Goal: Find specific page/section: Find specific page/section

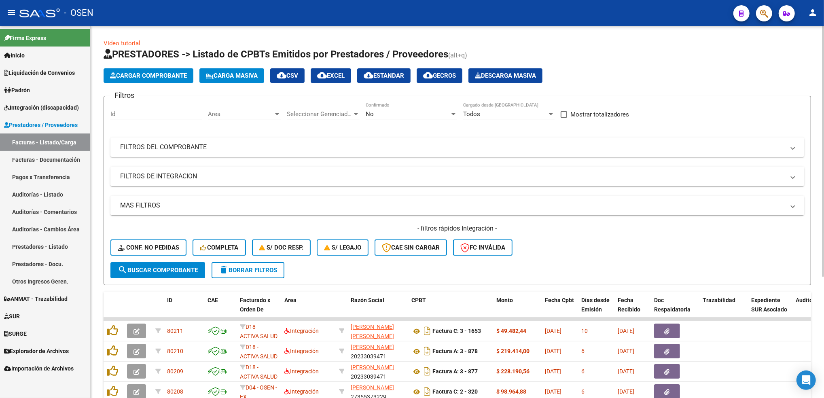
click at [415, 116] on div "No" at bounding box center [408, 113] width 84 height 7
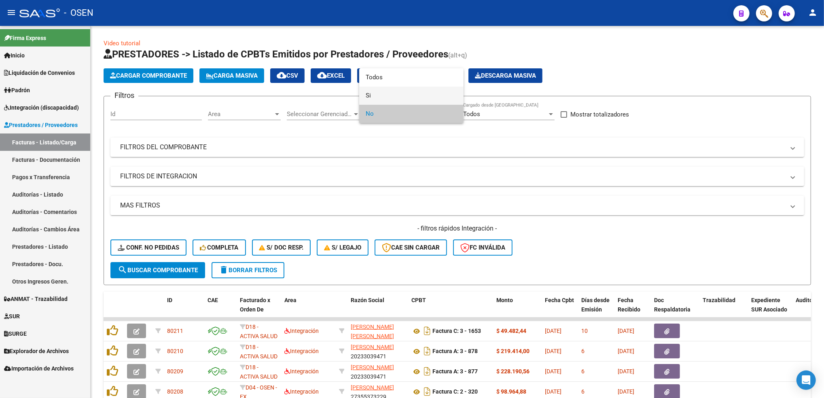
click at [400, 99] on span "Si" at bounding box center [411, 96] width 91 height 18
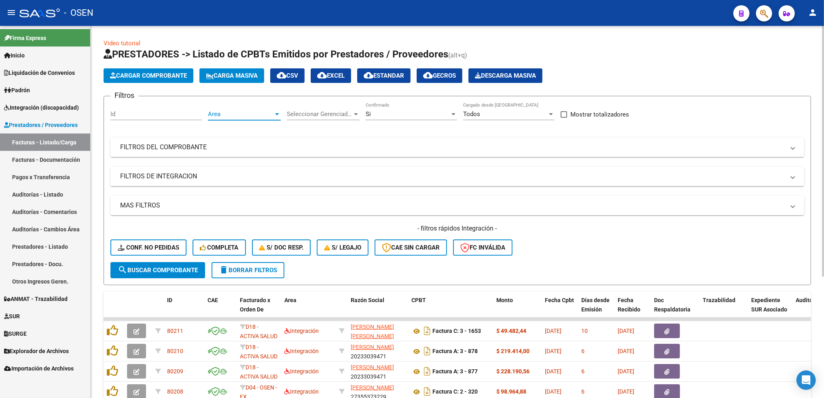
click at [233, 110] on span "Area" at bounding box center [241, 113] width 66 height 7
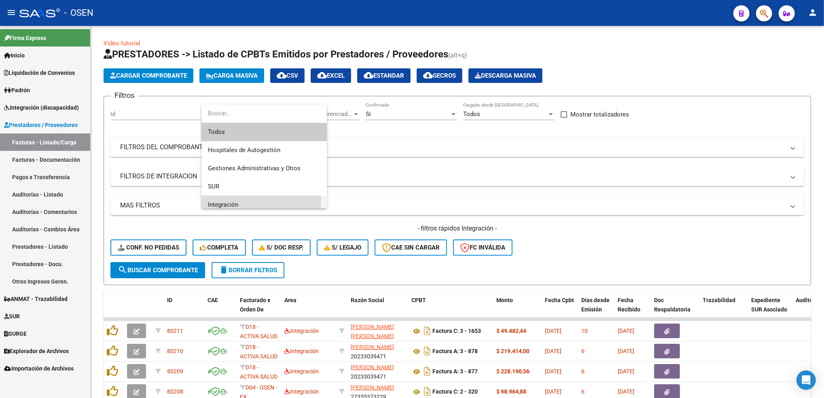
click at [248, 198] on span "Integración" at bounding box center [264, 205] width 112 height 18
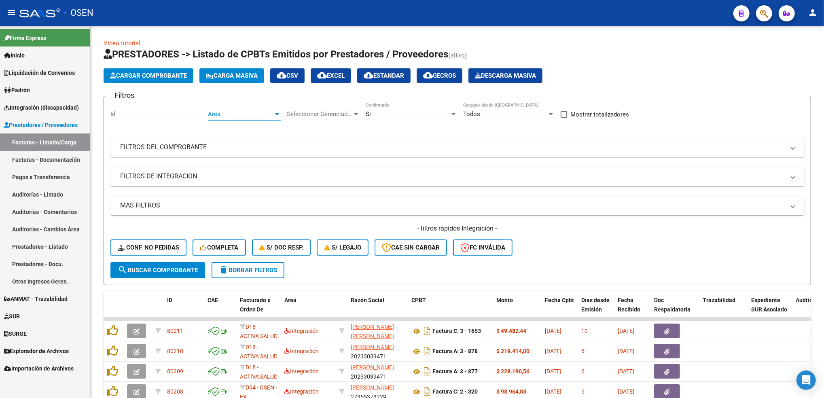
scroll to position [5, 0]
click at [184, 174] on mat-panel-title "FILTROS DE INTEGRACION" at bounding box center [452, 176] width 664 height 9
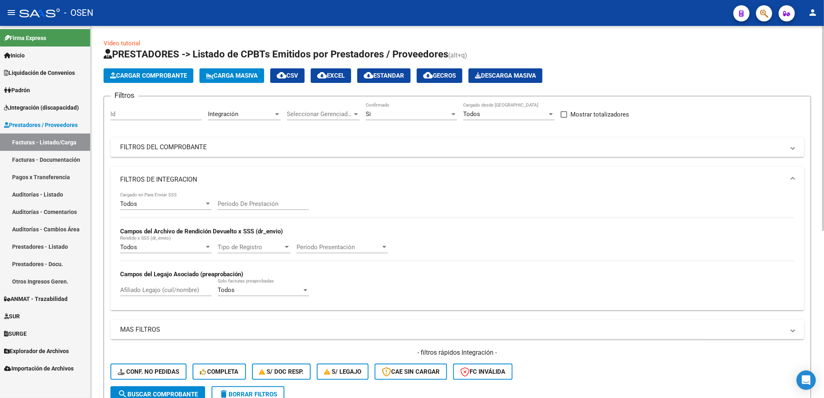
click at [175, 197] on div "Todos Cargado en Para Enviar SSS" at bounding box center [165, 200] width 91 height 17
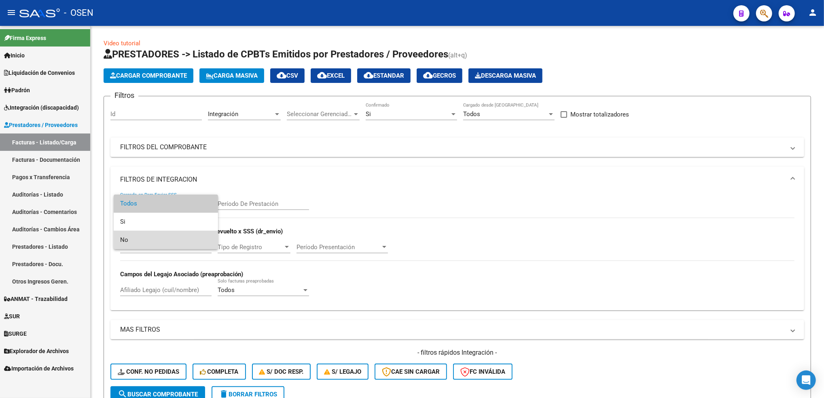
click at [155, 237] on span "No" at bounding box center [165, 240] width 91 height 18
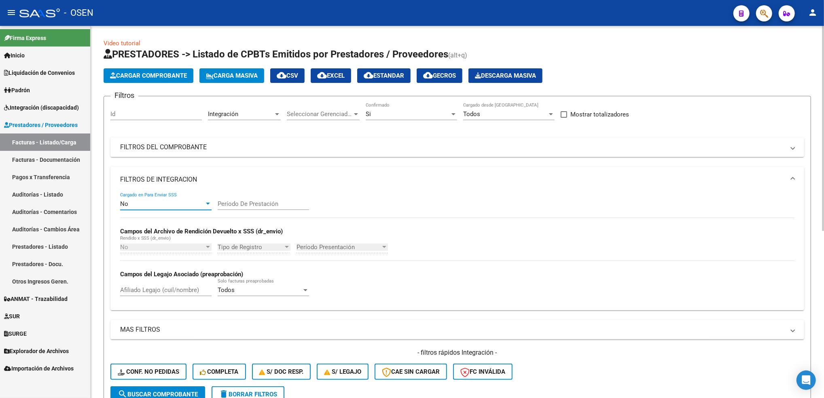
click at [191, 382] on div "- filtros rápidos Integración - Conf. no pedidas Completa S/ Doc Resp. S/ legaj…" at bounding box center [457, 367] width 694 height 38
click at [191, 387] on button "search Buscar Comprobante" at bounding box center [157, 394] width 95 height 16
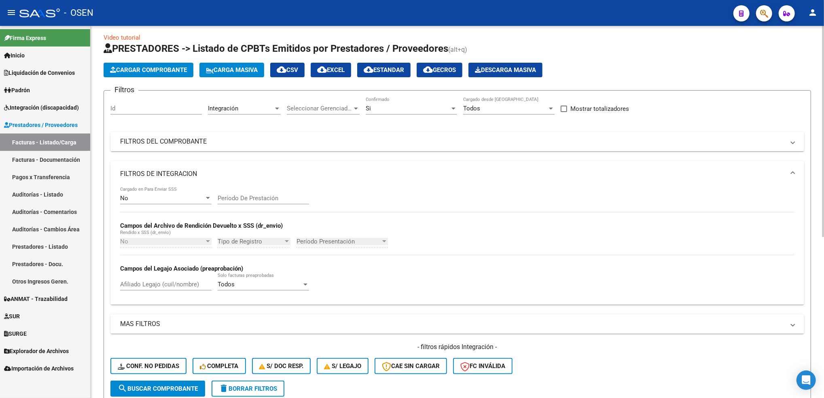
scroll to position [0, 0]
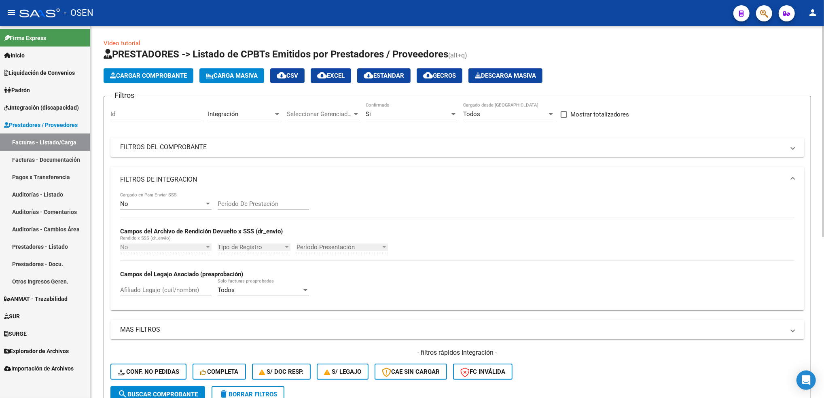
click at [805, 121] on div "Video tutorial PRESTADORES -> Listado de CPBTs Emitidos por Prestadores / Prove…" at bounding box center [458, 351] width 735 height 650
click at [394, 112] on div "Si" at bounding box center [408, 113] width 84 height 7
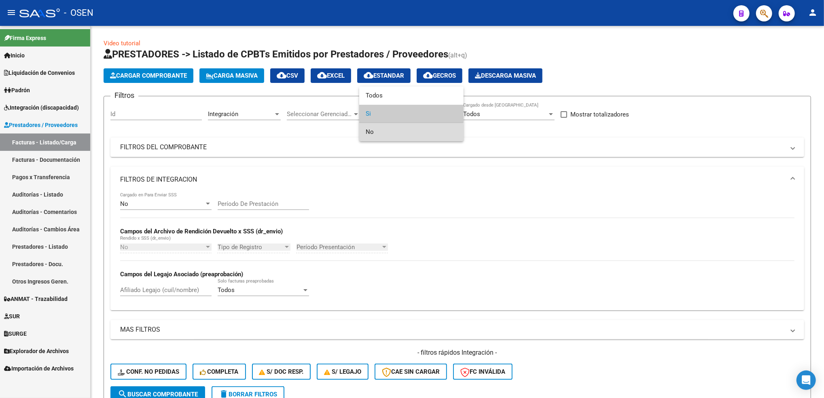
click at [382, 133] on span "No" at bounding box center [411, 132] width 91 height 18
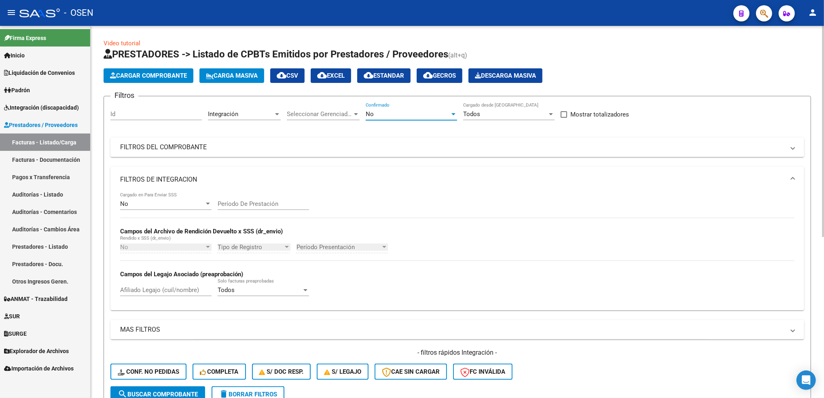
click at [173, 393] on span "search Buscar Comprobante" at bounding box center [158, 394] width 80 height 7
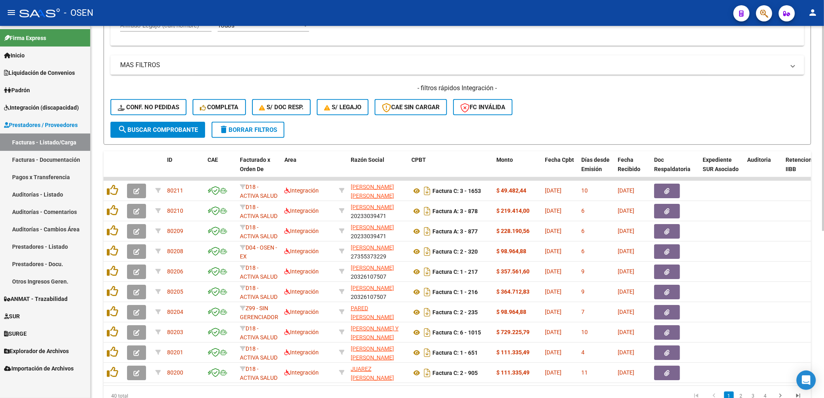
scroll to position [305, 0]
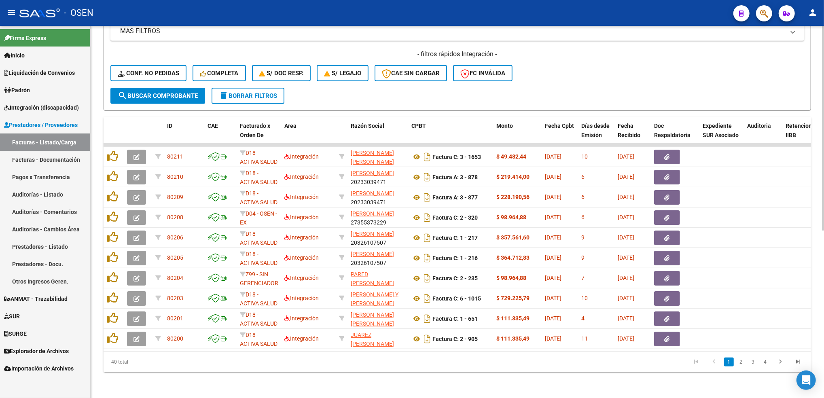
click at [823, 264] on html "menu - OSEN person Firma Express Inicio Calendario SSS Instructivos Contacto OS…" at bounding box center [412, 199] width 824 height 398
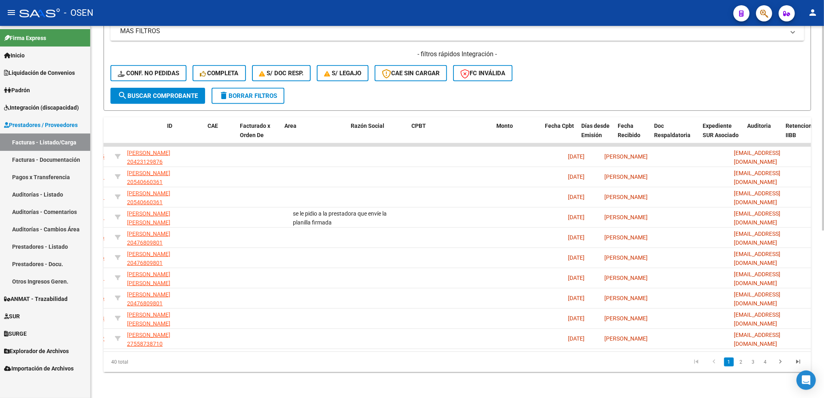
scroll to position [0, 0]
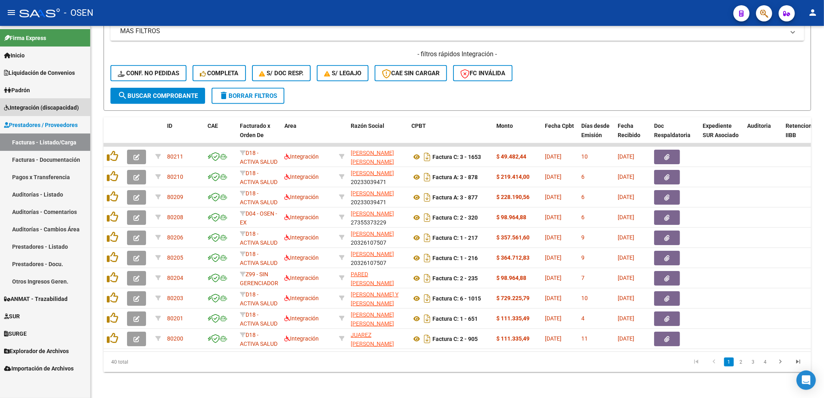
click at [60, 99] on link "Integración (discapacidad)" at bounding box center [45, 107] width 90 height 17
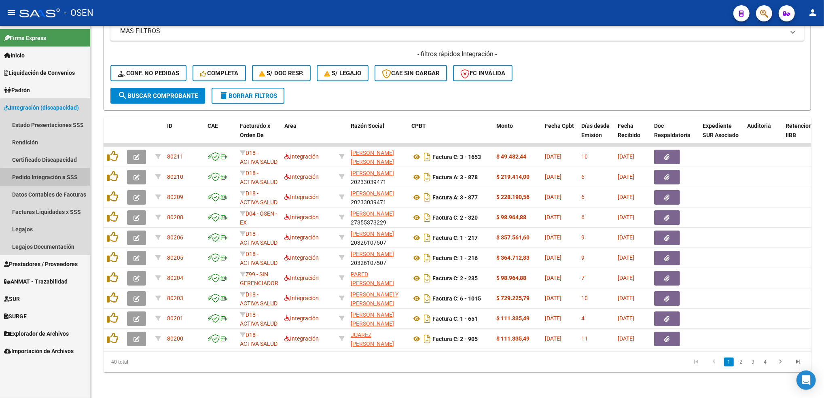
click at [52, 177] on link "Pedido Integración a SSS" at bounding box center [45, 176] width 90 height 17
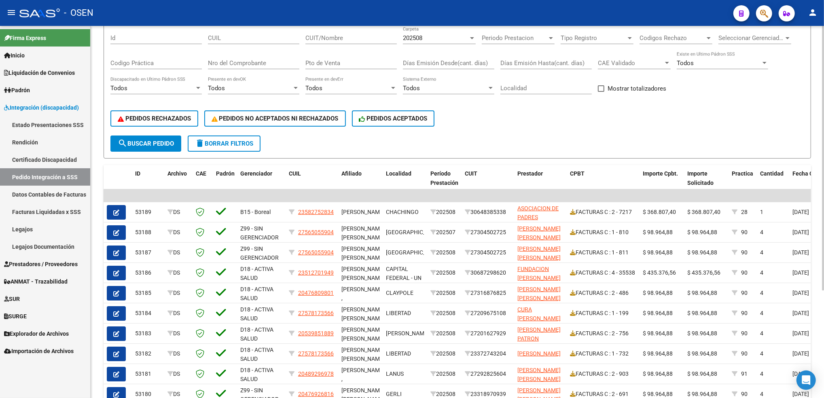
scroll to position [152, 0]
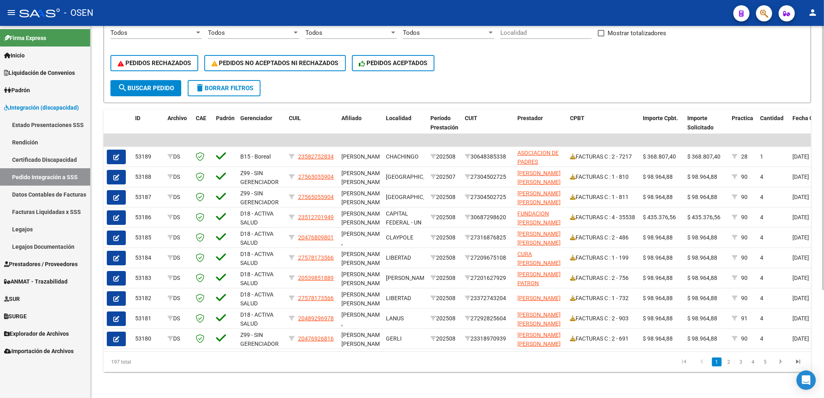
click at [823, 260] on html "menu - OSEN person Firma Express Inicio Calendario SSS Instructivos Contacto OS…" at bounding box center [412, 199] width 824 height 398
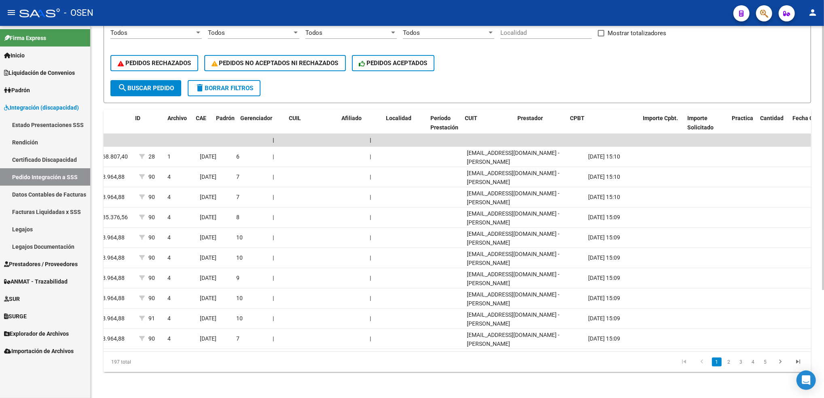
scroll to position [0, 0]
